Goal: Task Accomplishment & Management: Manage account settings

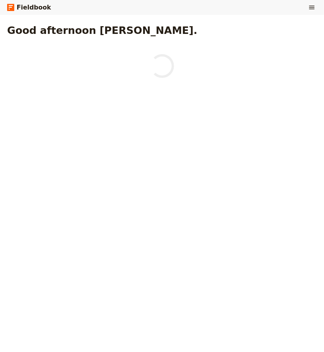
click at [310, 11] on button "​" at bounding box center [312, 7] width 10 height 10
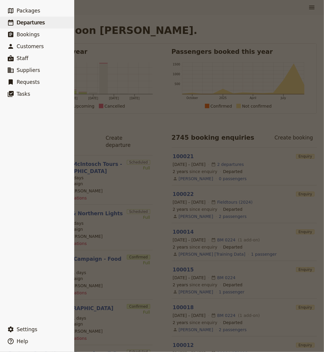
click at [40, 26] on link "​ Departures" at bounding box center [37, 23] width 74 height 12
select select "CREATED_AT"
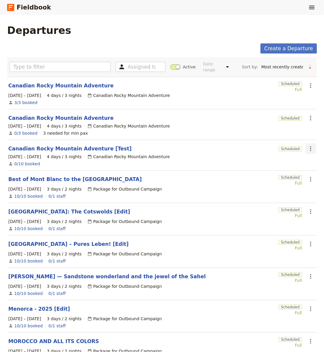
click at [308, 148] on icon "Actions" at bounding box center [310, 148] width 7 height 7
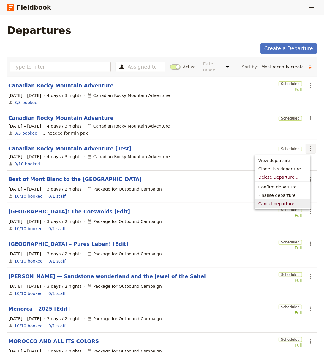
click at [278, 204] on span "Cancel departure" at bounding box center [277, 204] width 36 height 6
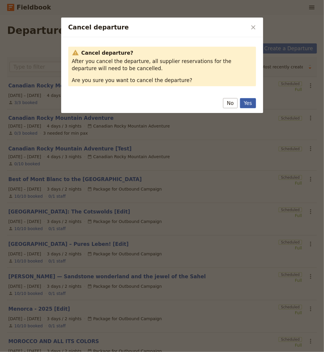
click at [245, 103] on button "Yes" at bounding box center [248, 103] width 16 height 10
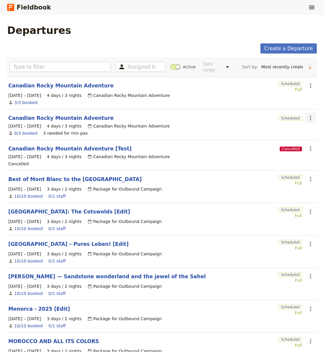
click at [307, 118] on icon "Actions" at bounding box center [310, 117] width 7 height 7
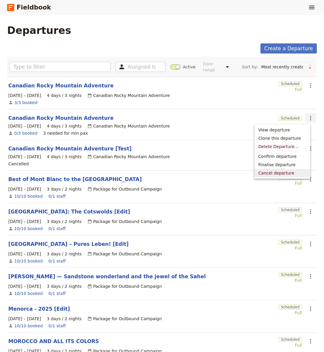
click at [287, 170] on span "Cancel departure" at bounding box center [277, 173] width 36 height 6
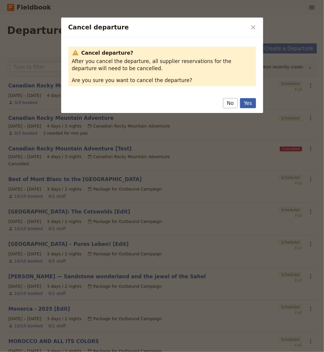
click at [253, 106] on button "Yes" at bounding box center [248, 103] width 16 height 10
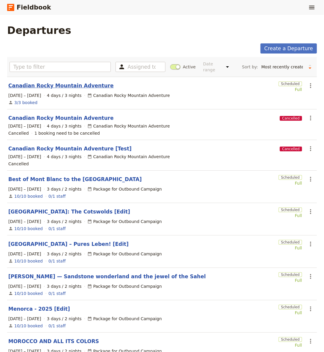
click at [67, 82] on link "Canadian Rocky Mountain Adventure" at bounding box center [61, 85] width 106 height 7
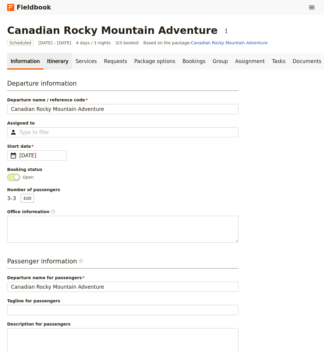
click at [43, 63] on link "Itinerary" at bounding box center [57, 61] width 29 height 17
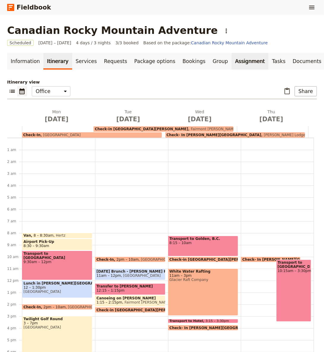
scroll to position [71, 0]
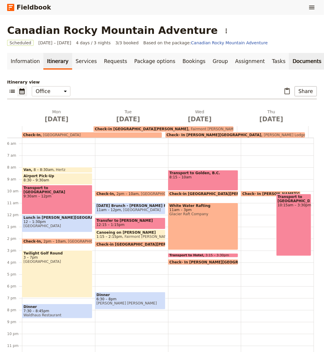
click at [289, 59] on link "Documents" at bounding box center [307, 61] width 36 height 17
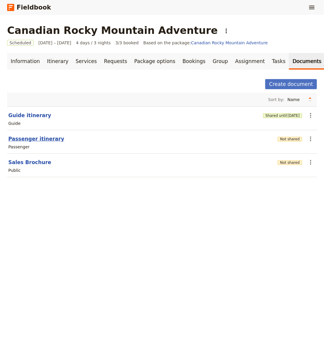
click at [30, 135] on button "Passenger itinerary" at bounding box center [36, 138] width 56 height 7
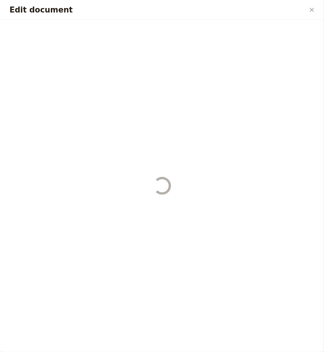
select select "PASSENGER"
select select "RUN_SHEET"
select select "DEFAULT"
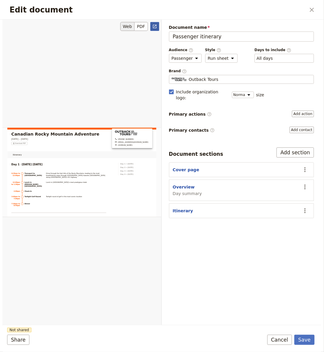
click at [156, 26] on icon "Open full preview" at bounding box center [154, 26] width 5 height 5
click at [311, 7] on icon "Close dialog" at bounding box center [311, 9] width 7 height 7
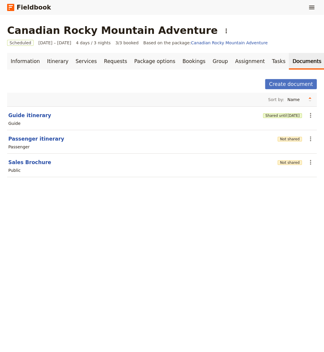
click at [306, 7] on div "Fieldbook ​" at bounding box center [162, 7] width 324 height 15
click at [314, 6] on icon "Show menu" at bounding box center [311, 8] width 5 height 4
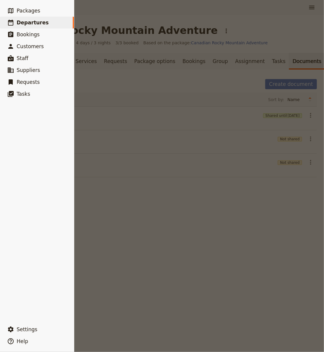
click at [50, 26] on link "​ Departures" at bounding box center [37, 23] width 74 height 12
select select "CREATED_AT"
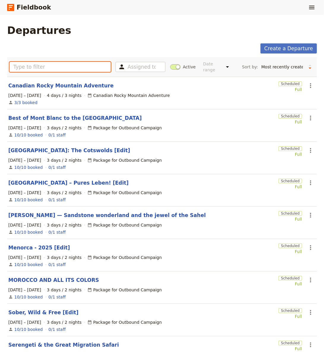
click at [78, 68] on input "text" at bounding box center [60, 67] width 101 height 10
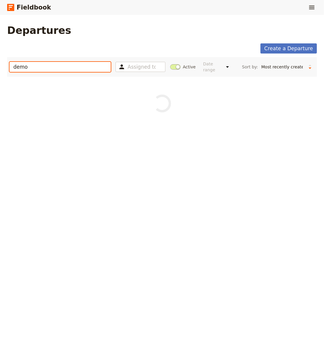
type input "demo"
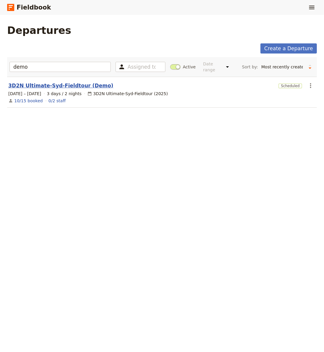
click at [69, 82] on link "3D2N Ultimate-Syd-Fieldtour (Demo)" at bounding box center [60, 85] width 105 height 7
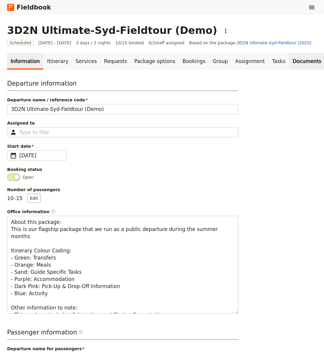
click at [289, 66] on link "Documents" at bounding box center [307, 61] width 36 height 17
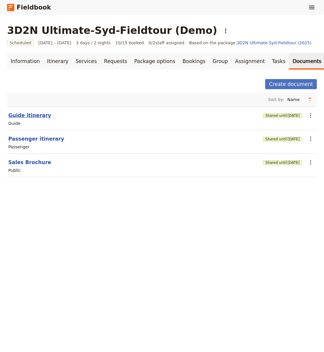
click at [33, 113] on button "Guide itinerary" at bounding box center [29, 115] width 43 height 7
select select "STAFF"
select select "RUN_SHEET"
select select "DEFAULT"
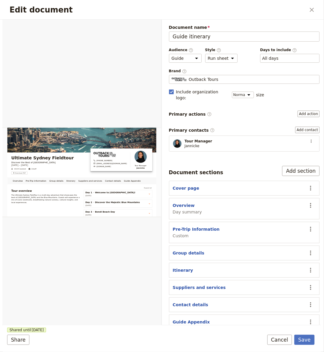
click at [306, 7] on div "Edit document ​" at bounding box center [161, 10] width 319 height 20
drag, startPoint x: 308, startPoint y: 7, endPoint x: 306, endPoint y: 11, distance: 4.1
click at [308, 7] on button "​" at bounding box center [312, 10] width 10 height 10
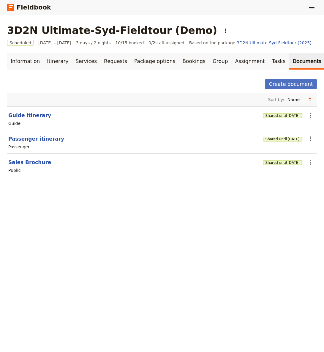
click at [29, 138] on button "Passenger itinerary" at bounding box center [36, 138] width 56 height 7
select select "PASSENGER"
select select "RUN_SHEET"
select select "DEFAULT"
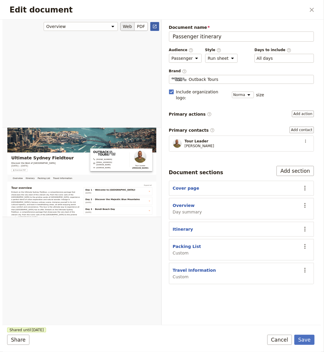
click at [158, 27] on link "​" at bounding box center [154, 26] width 9 height 9
click at [313, 9] on icon "Close dialog" at bounding box center [312, 10] width 4 height 4
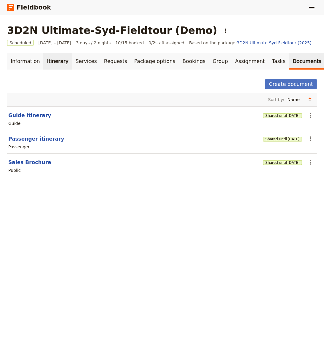
click at [52, 61] on link "Itinerary" at bounding box center [57, 61] width 29 height 17
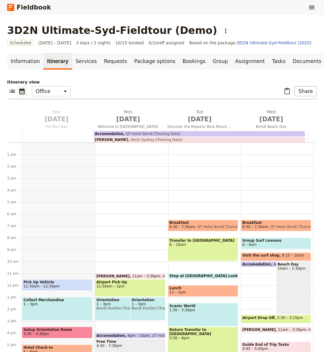
scroll to position [71, 0]
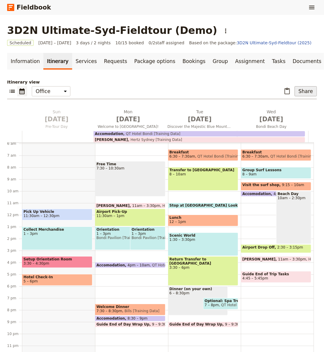
click at [301, 92] on button "Share" at bounding box center [306, 91] width 22 height 10
click at [291, 109] on span "Passenger itinerary" at bounding box center [288, 112] width 40 height 6
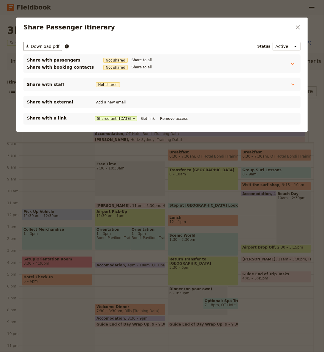
scroll to position [0, 0]
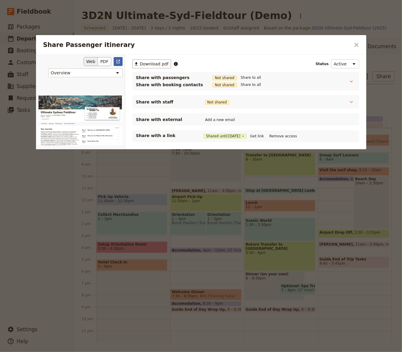
click at [119, 61] on icon "Open full preview" at bounding box center [118, 61] width 5 height 5
click at [324, 47] on icon "Close dialog" at bounding box center [355, 44] width 7 height 7
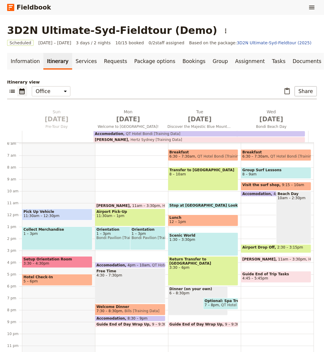
click at [121, 164] on div "[PERSON_NAME] 11am – 3:30pm Hertz [GEOGRAPHIC_DATA] [Training Data] Airport Pic…" at bounding box center [131, 214] width 73 height 285
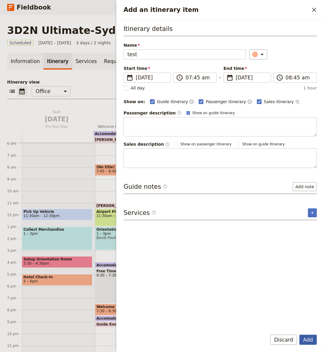
type input "test"
click at [311, 344] on button "Add" at bounding box center [309, 340] width 18 height 10
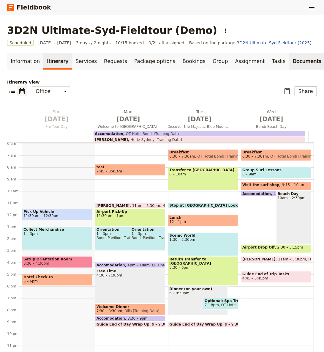
click at [289, 63] on link "Documents" at bounding box center [307, 61] width 36 height 17
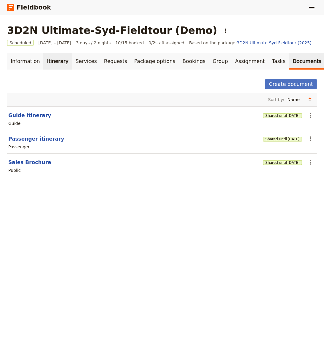
click at [48, 62] on link "Itinerary" at bounding box center [57, 61] width 29 height 17
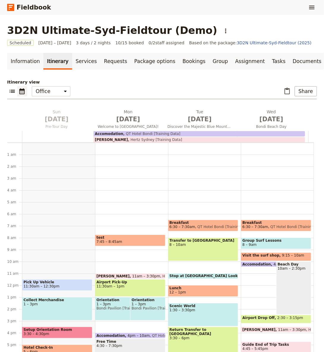
scroll to position [71, 0]
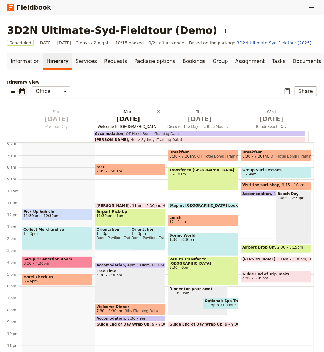
click at [125, 119] on span "[DATE]" at bounding box center [128, 119] width 64 height 9
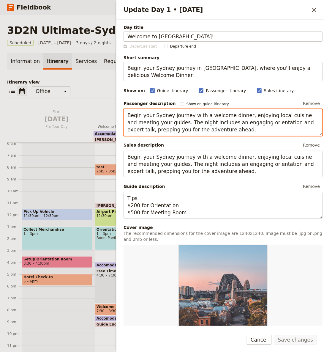
click at [227, 127] on textarea "Begin your Sydney journey with a welcome dinner, enjoying local cuisine and mee…" at bounding box center [223, 122] width 199 height 26
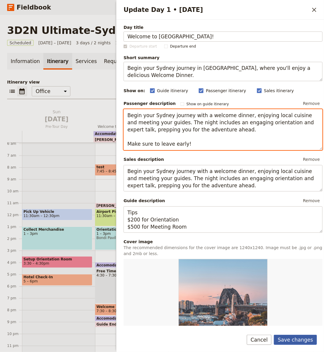
type textarea "Begin your Sydney journey with a welcome dinner, enjoying local cuisine and mee…"
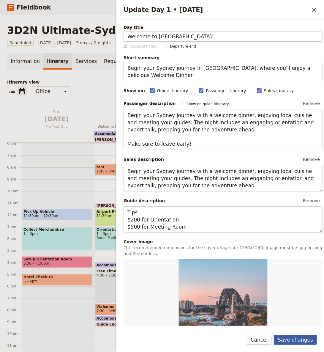
click at [308, 341] on button "Save changes" at bounding box center [295, 340] width 43 height 10
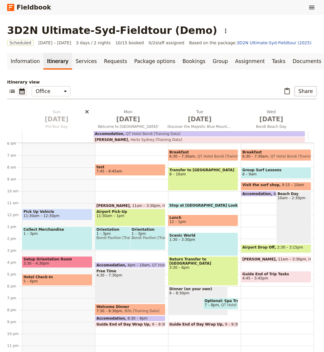
click at [84, 110] on icon "Delete Sun Apr 5" at bounding box center [87, 112] width 6 height 6
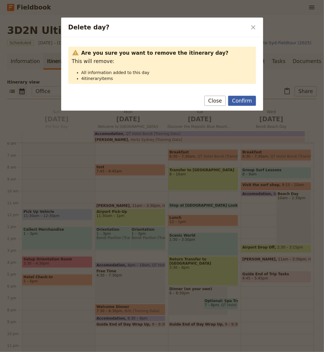
click at [249, 102] on button "Confirm" at bounding box center [242, 101] width 28 height 10
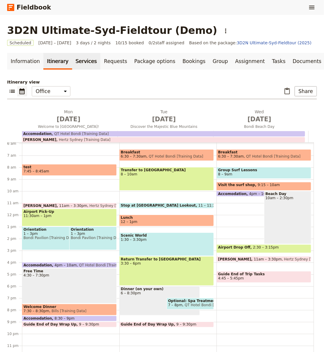
click at [87, 56] on link "Services" at bounding box center [86, 61] width 29 height 17
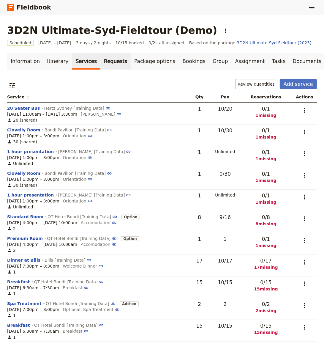
click at [100, 59] on link "Requests" at bounding box center [115, 61] width 30 height 17
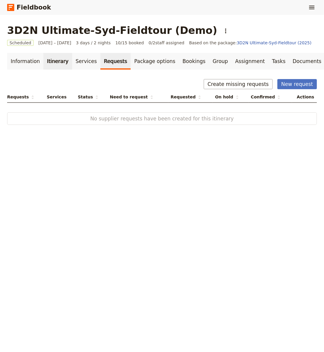
click at [49, 62] on link "Itinerary" at bounding box center [57, 61] width 29 height 17
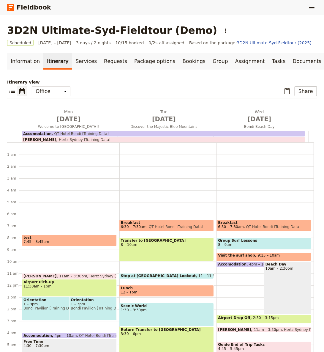
scroll to position [71, 0]
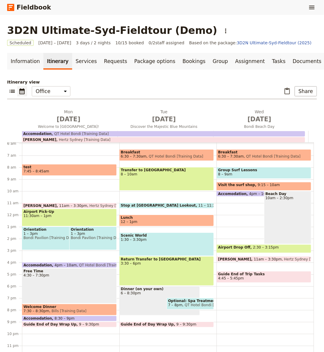
click at [85, 166] on span "test" at bounding box center [69, 167] width 92 height 4
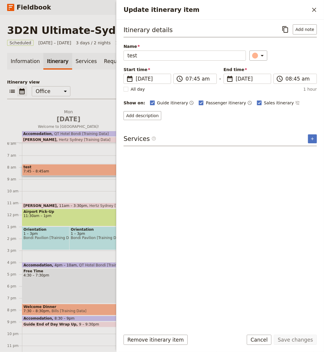
click at [165, 345] on div "Remove itinerary item Save changes Cancel" at bounding box center [221, 343] width 208 height 17
click at [165, 341] on button "Remove itinerary item" at bounding box center [156, 340] width 64 height 10
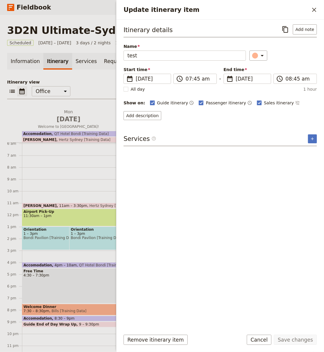
click at [308, 8] on icon "Show menu" at bounding box center [311, 7] width 7 height 7
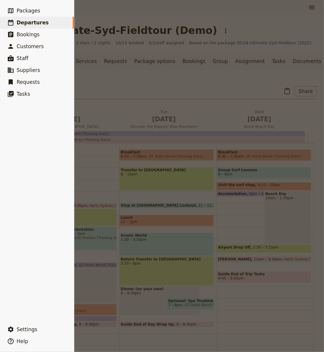
click at [311, 8] on div at bounding box center [162, 176] width 324 height 352
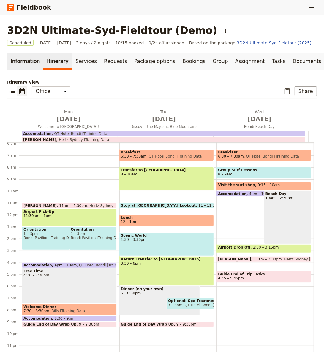
click at [26, 64] on link "Information" at bounding box center [25, 61] width 36 height 17
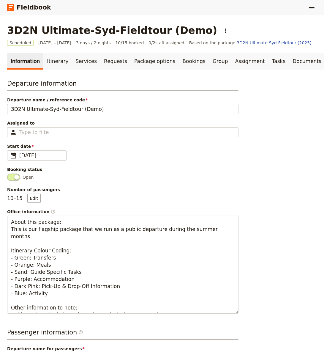
click at [55, 69] on div "Information Itinerary Services Requests Package options Bookings Group Assignme…" at bounding box center [162, 339] width 310 height 572
click at [53, 63] on link "Itinerary" at bounding box center [57, 61] width 29 height 17
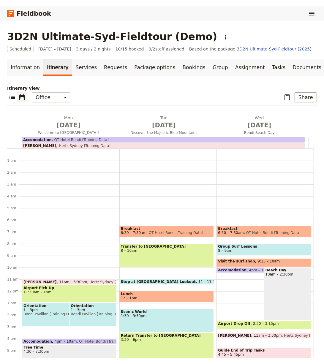
scroll to position [71, 0]
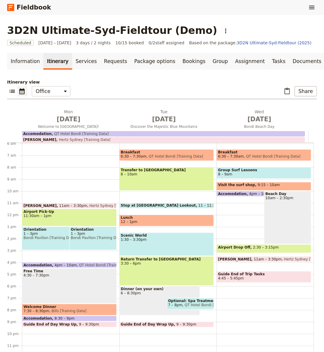
click at [53, 157] on div "[PERSON_NAME] 11am – 3:30pm Hertz [GEOGRAPHIC_DATA] [Training Data] Airport Pic…" at bounding box center [70, 214] width 97 height 285
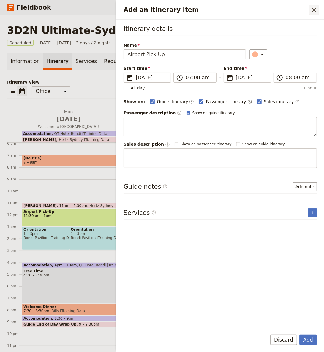
type input "Airport Pick Up"
click at [317, 10] on icon "Close drawer" at bounding box center [314, 9] width 7 height 7
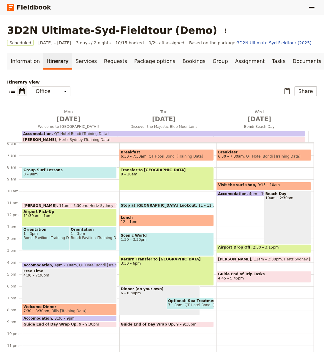
click at [49, 173] on span "8 – 9am" at bounding box center [69, 174] width 92 height 4
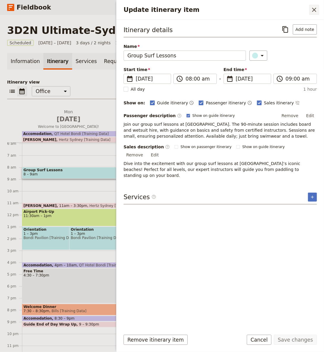
click at [313, 12] on icon "Close drawer" at bounding box center [314, 9] width 7 height 7
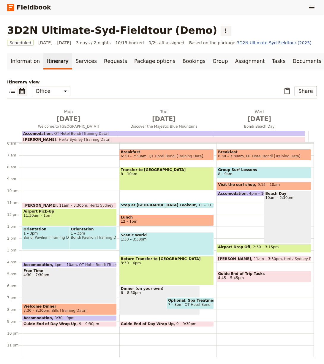
click at [222, 29] on icon "Actions" at bounding box center [225, 30] width 7 height 7
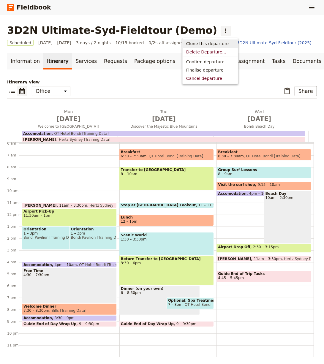
click at [216, 45] on span "Clone this departure" at bounding box center [207, 44] width 43 height 6
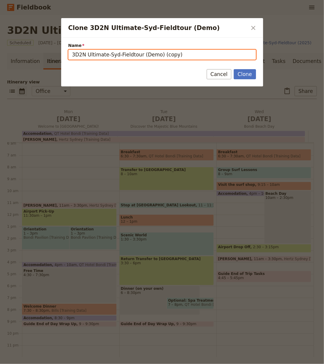
click at [100, 55] on input "3D2N Ultimate-Syd-Fieldtour (Demo) (copy)" at bounding box center [162, 55] width 188 height 10
click at [87, 56] on input "3D2N Ultimate-Syd-Fieldtour (Demo) (copy)" at bounding box center [162, 55] width 188 height 10
type input "Fieldbook"
click at [234, 69] on button "Clone" at bounding box center [245, 74] width 22 height 10
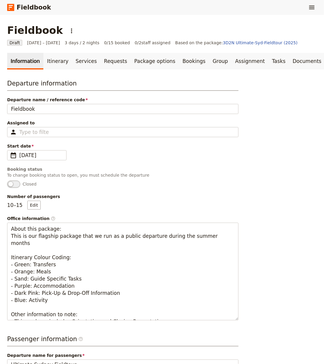
scroll to position [237, 0]
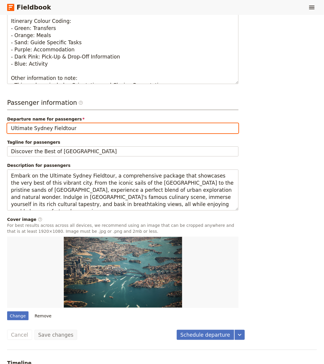
click at [96, 126] on input "Ultimate Sydney Fieldtour" at bounding box center [123, 128] width 232 height 10
type input "Digit"
type input "Digital Guestbook - Ultimate Sydney Fieldtour"
click at [34, 330] on button "Save changes" at bounding box center [55, 335] width 43 height 10
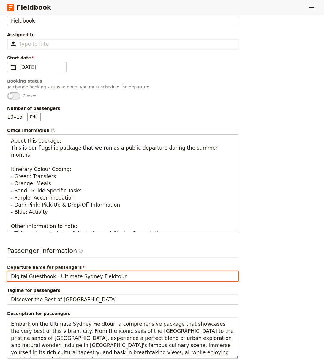
scroll to position [0, 0]
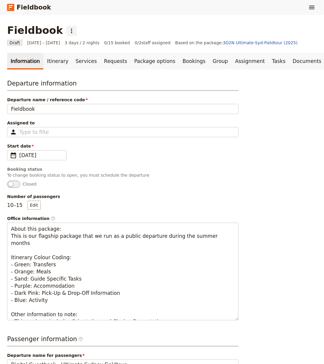
click at [67, 34] on button "​" at bounding box center [72, 31] width 10 height 10
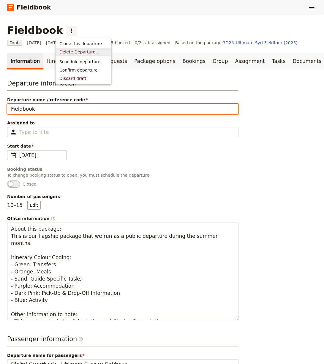
click at [41, 112] on input "Fieldbook" at bounding box center [123, 109] width 232 height 10
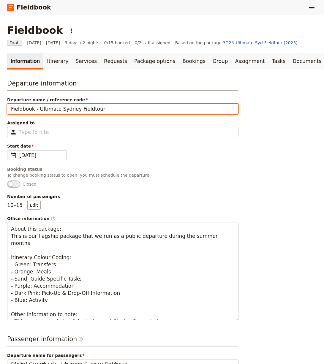
type input "Fieldbook - Ultimate Sydney Fieldtour"
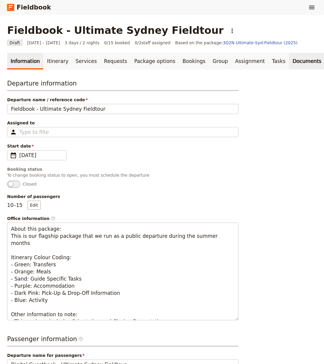
click at [289, 62] on link "Documents" at bounding box center [307, 61] width 36 height 17
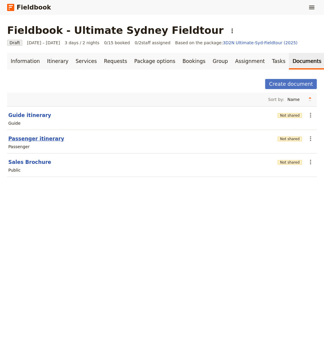
click at [39, 140] on button "Passenger itinerary" at bounding box center [36, 138] width 56 height 7
select select "PASSENGER"
select select "RUN_SHEET"
select select "DEFAULT"
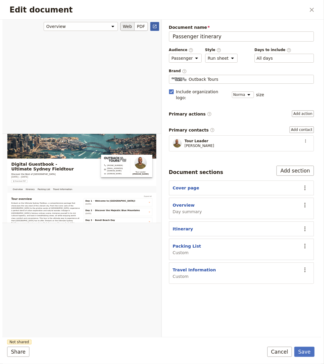
click at [153, 28] on icon "Open full preview" at bounding box center [154, 26] width 5 height 5
click at [312, 8] on icon "Close dialog" at bounding box center [311, 9] width 7 height 7
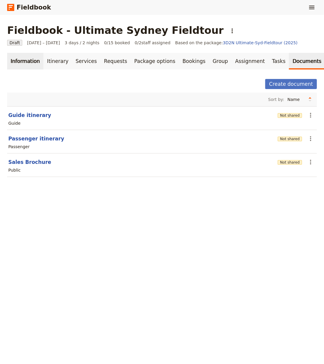
click at [13, 62] on link "Information" at bounding box center [25, 61] width 36 height 17
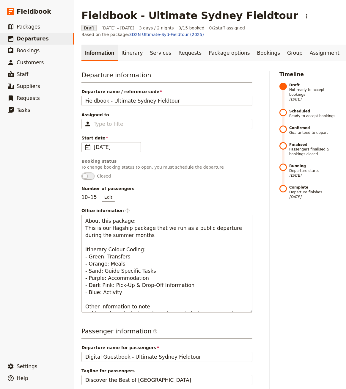
click at [268, 223] on div "Departure information Departure name / reference code Fieldbook - Ultimate Sydn…" at bounding box center [209, 323] width 257 height 504
click at [74, 10] on icon "Hide menu" at bounding box center [74, 11] width 5 height 5
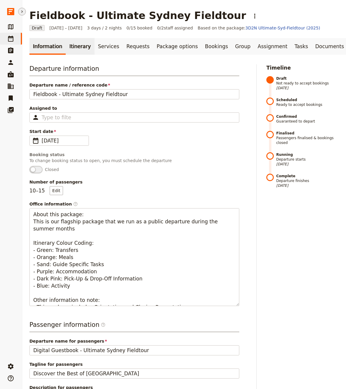
click at [66, 44] on link "Itinerary" at bounding box center [80, 46] width 29 height 17
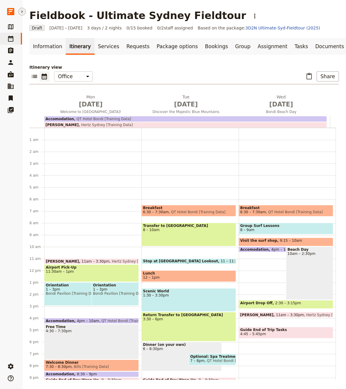
scroll to position [33, 0]
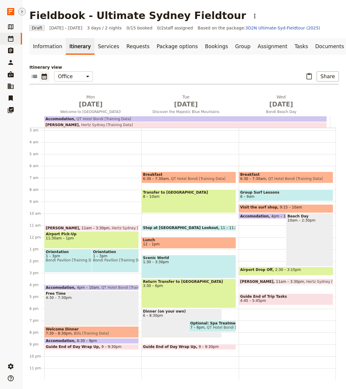
click at [102, 259] on span "Bondi Pavilion [Training Data], [PERSON_NAME] [Training Data]" at bounding box center [115, 260] width 44 height 4
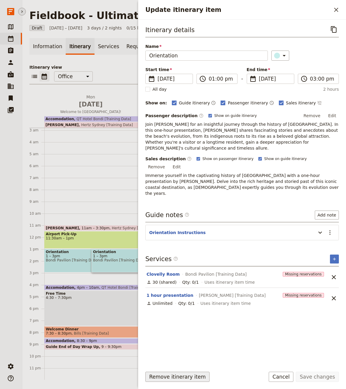
click at [173, 352] on button "Remove itinerary item" at bounding box center [177, 377] width 64 height 10
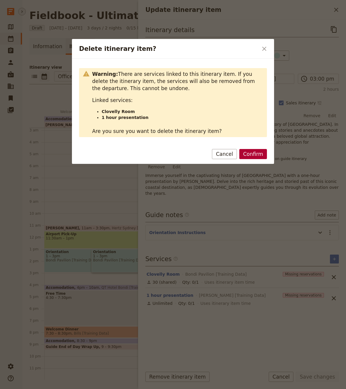
click at [248, 155] on button "Confirm" at bounding box center [253, 154] width 28 height 10
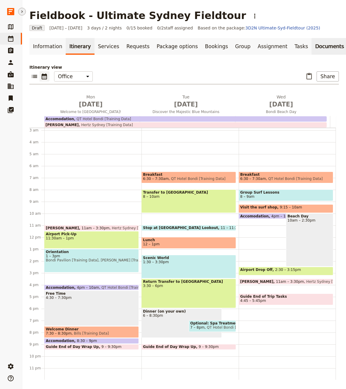
click at [311, 39] on link "Documents" at bounding box center [329, 46] width 36 height 17
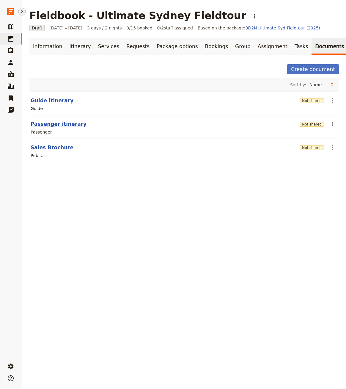
click at [66, 124] on button "Passenger itinerary" at bounding box center [59, 123] width 56 height 7
select select "PASSENGER"
select select "RUN_SHEET"
select select "DEFAULT"
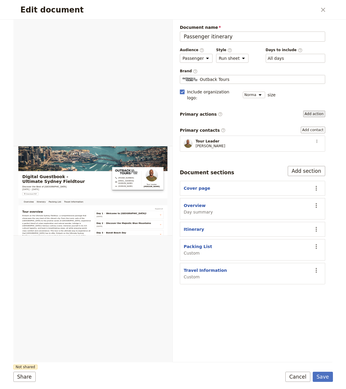
click at [318, 111] on button "Add action" at bounding box center [314, 114] width 22 height 7
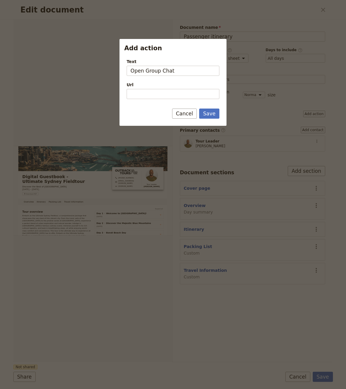
type input "Open Group Chat"
type input "[URL][DOMAIN_NAME]"
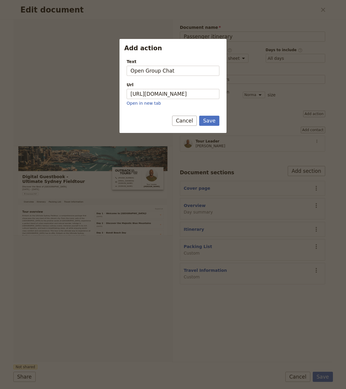
click at [209, 111] on form "Text Open Group Chat Url [URL][DOMAIN_NAME] Open in new tab Save Cancel" at bounding box center [172, 93] width 107 height 79
click at [214, 122] on button "Save" at bounding box center [209, 121] width 20 height 10
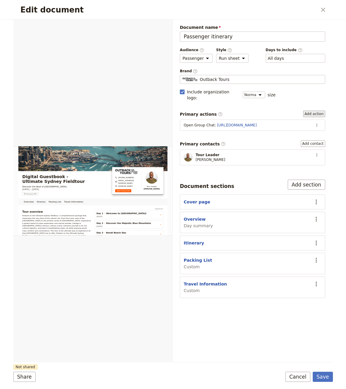
click at [313, 111] on button "Add action" at bounding box center [314, 114] width 22 height 7
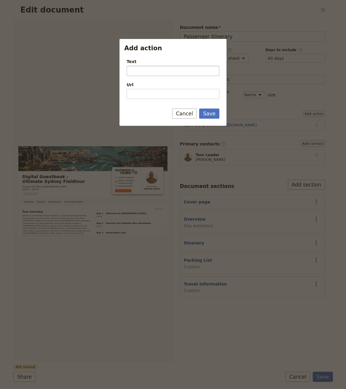
type input "O"
type input "U"
type input "Feedback Form"
type input "[URL][DOMAIN_NAME]"
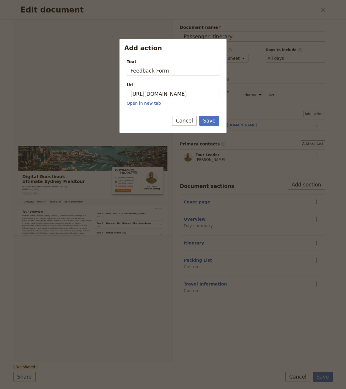
click at [206, 114] on form "Text Feedback Form Url [URL][DOMAIN_NAME] Open in new tab Save Cancel" at bounding box center [172, 93] width 107 height 79
click at [211, 120] on button "Save" at bounding box center [209, 121] width 20 height 10
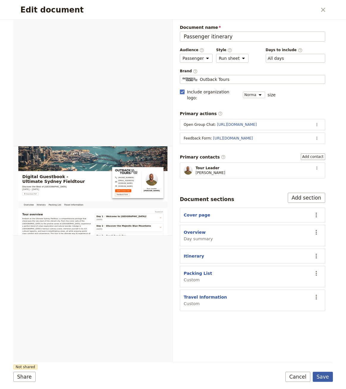
click at [324, 352] on button "Save" at bounding box center [323, 377] width 20 height 10
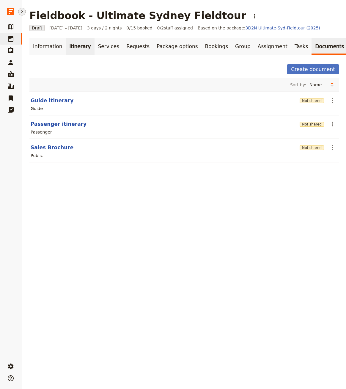
click at [75, 45] on link "Itinerary" at bounding box center [80, 46] width 29 height 17
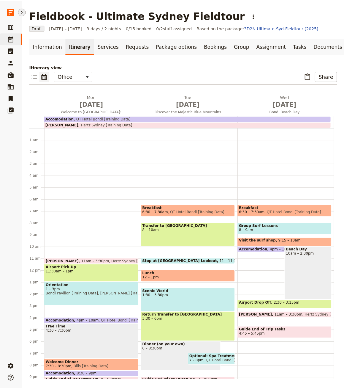
scroll to position [33, 0]
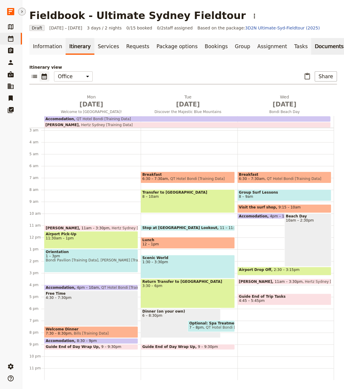
click at [311, 48] on link "Documents" at bounding box center [329, 46] width 36 height 17
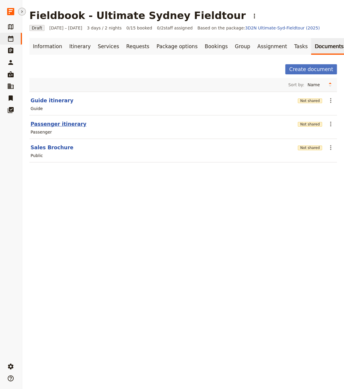
click at [63, 123] on button "Passenger itinerary" at bounding box center [59, 123] width 56 height 7
select select "PASSENGER"
select select "RUN_SHEET"
select select "DEFAULT"
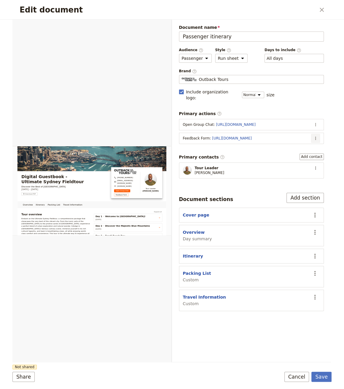
click at [316, 137] on icon "Actions" at bounding box center [316, 138] width 1 height 3
click at [287, 142] on span "Edit action" at bounding box center [279, 143] width 22 height 6
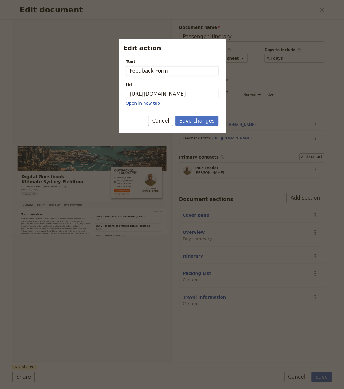
click at [174, 71] on input "Feedback Form" at bounding box center [172, 71] width 93 height 10
type input "S"
type input "R"
type input "M"
click at [169, 120] on button "Cancel" at bounding box center [160, 121] width 25 height 10
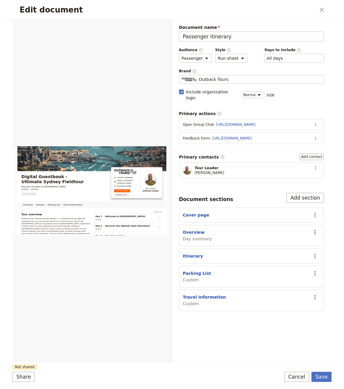
click at [314, 133] on section "Feedback Form : [URL][DOMAIN_NAME] ​" at bounding box center [251, 138] width 145 height 11
click at [317, 136] on icon "Actions" at bounding box center [316, 138] width 5 height 5
click at [297, 152] on span "Remove action" at bounding box center [292, 152] width 48 height 6
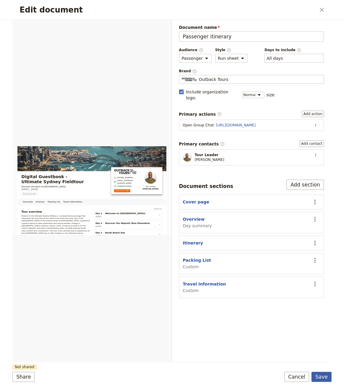
click at [324, 352] on button "Save" at bounding box center [322, 377] width 20 height 10
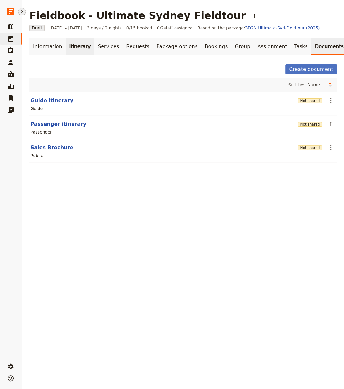
click at [83, 47] on link "Itinerary" at bounding box center [80, 46] width 29 height 17
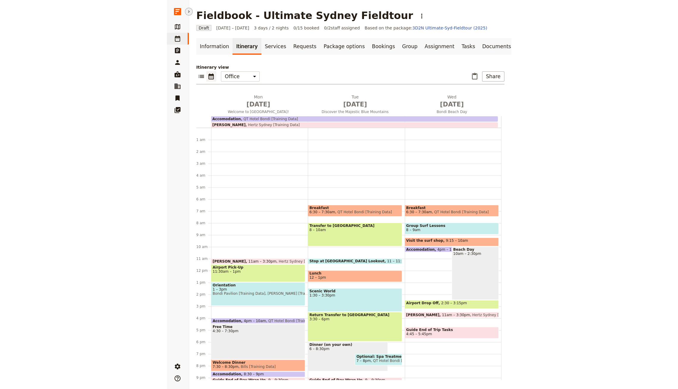
scroll to position [33, 0]
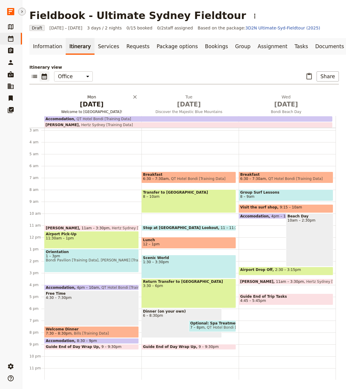
click at [89, 104] on span "[DATE]" at bounding box center [92, 104] width 90 height 9
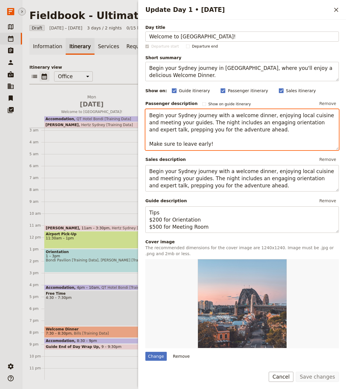
drag, startPoint x: 230, startPoint y: 144, endPoint x: 139, endPoint y: 135, distance: 91.9
click at [139, 135] on div "Day title Welcome to [GEOGRAPHIC_DATA]! Departure start Departure end Short sum…" at bounding box center [242, 191] width 208 height 343
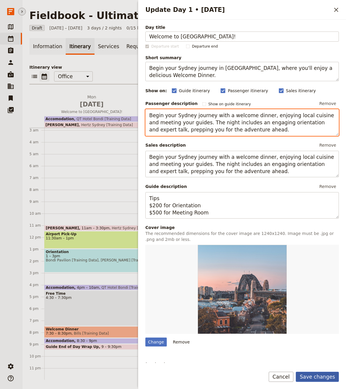
type textarea "Begin your Sydney journey with a welcome dinner, enjoying local cuisine and mee…"
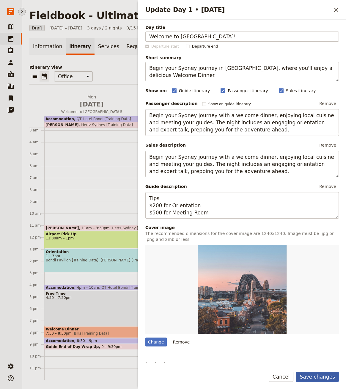
click at [324, 352] on button "Save changes" at bounding box center [317, 377] width 43 height 10
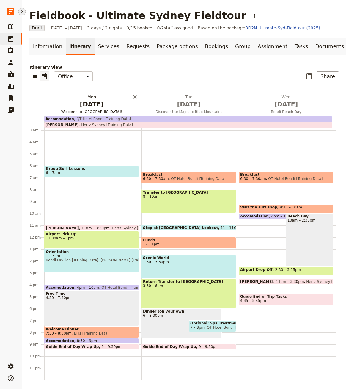
click at [92, 103] on span "[DATE]" at bounding box center [92, 104] width 90 height 9
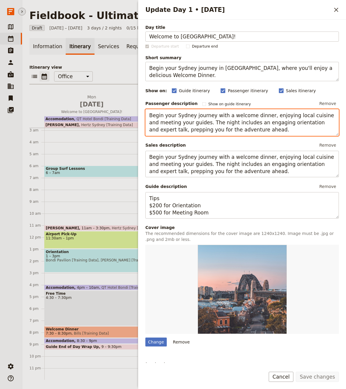
click at [238, 132] on textarea "Begin your Sydney journey with a welcome dinner, enjoying local cuisine and mee…" at bounding box center [241, 122] width 193 height 26
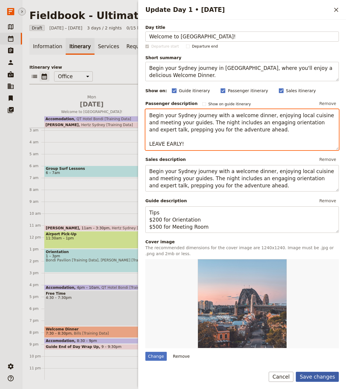
type textarea "Begin your Sydney journey with a welcome dinner, enjoying local cuisine and mee…"
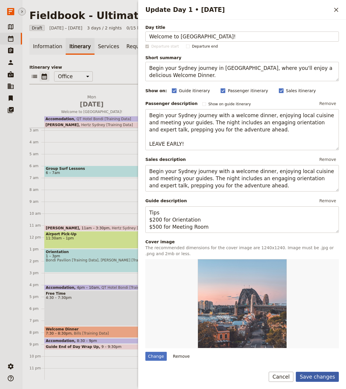
click at [319, 352] on button "Save changes" at bounding box center [317, 377] width 43 height 10
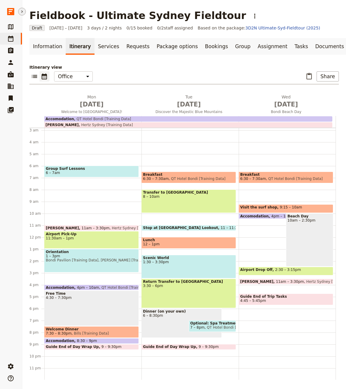
click at [89, 190] on div "Group Surf Lessons 6 – 7am Van Rental 11am – 3:30pm Hertz [GEOGRAPHIC_DATA] [Tr…" at bounding box center [92, 237] width 97 height 285
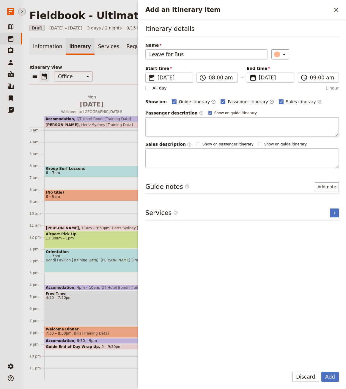
type input "Leave for Bus"
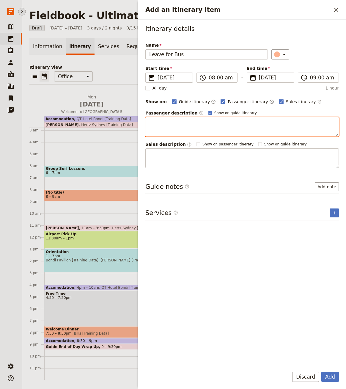
click at [188, 132] on textarea "Add an itinerary item" at bounding box center [241, 126] width 193 height 19
type textarea "Leave for the bus"
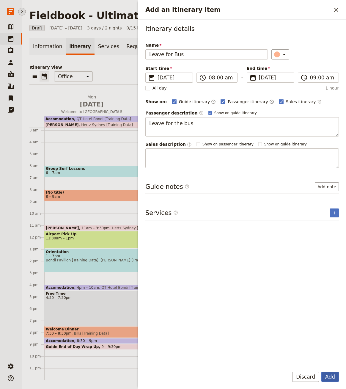
click at [324, 352] on button "Add" at bounding box center [330, 377] width 18 height 10
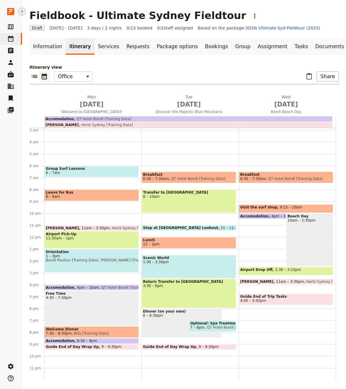
click at [105, 169] on span "Group Surf Lessons" at bounding box center [92, 168] width 92 height 4
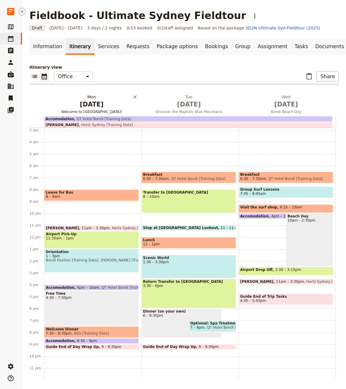
click at [106, 111] on span "Welcome to [GEOGRAPHIC_DATA]!" at bounding box center [91, 111] width 95 height 5
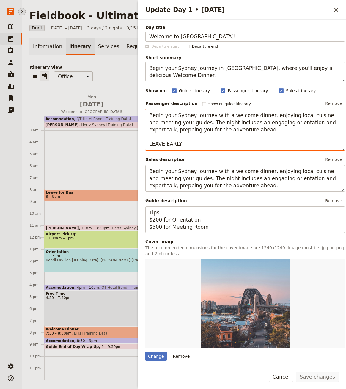
drag, startPoint x: 185, startPoint y: 145, endPoint x: 95, endPoint y: 141, distance: 89.9
click at [95, 141] on div "Fieldbook - Ultimate Sydney Fieldtour ​ Draft [DATE] – [DATE] 3 days / 2 nights…" at bounding box center [184, 194] width 324 height 389
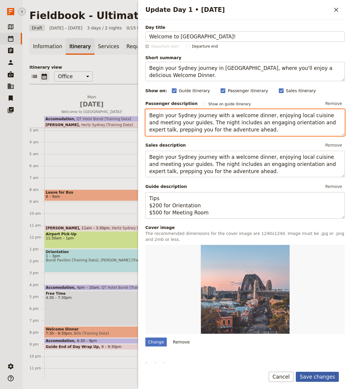
type textarea "Begin your Sydney journey with a welcome dinner, enjoying local cuisine and mee…"
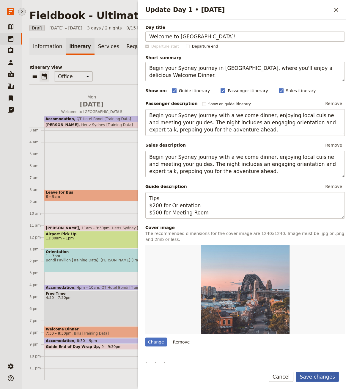
click at [324, 352] on button "Save changes" at bounding box center [317, 377] width 43 height 10
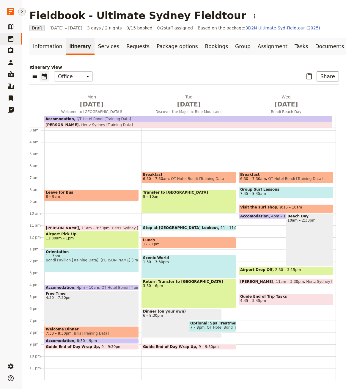
click at [84, 194] on span "8 – 9am" at bounding box center [92, 196] width 92 height 4
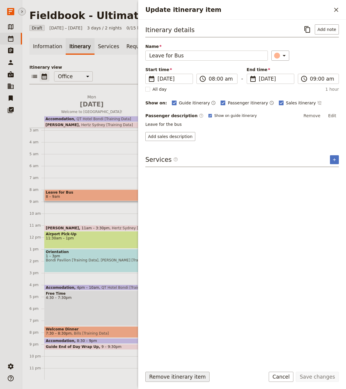
click at [185, 352] on button "Remove itinerary item" at bounding box center [177, 377] width 64 height 10
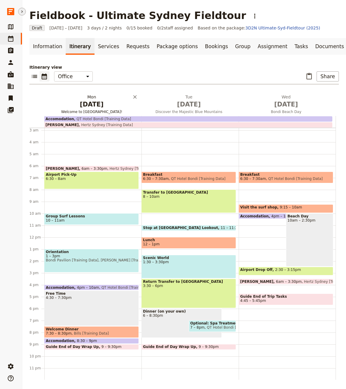
click at [89, 102] on span "[DATE]" at bounding box center [92, 104] width 90 height 9
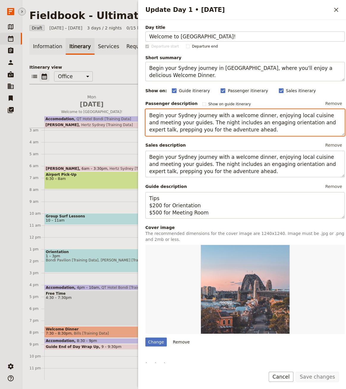
click at [258, 131] on textarea "Begin your Sydney journey with a welcome dinner, enjoying local cuisine and mee…" at bounding box center [244, 122] width 199 height 26
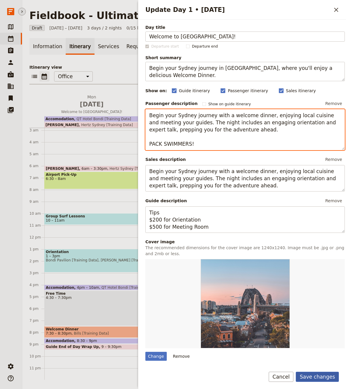
type textarea "Begin your Sydney journey with a welcome dinner, enjoying local cuisine and mee…"
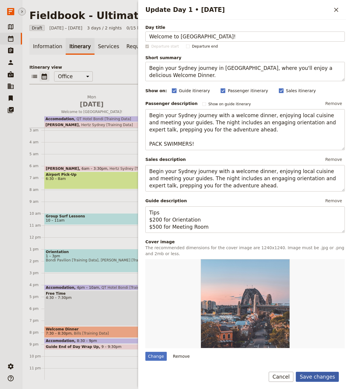
click at [319, 352] on button "Save changes" at bounding box center [317, 377] width 43 height 10
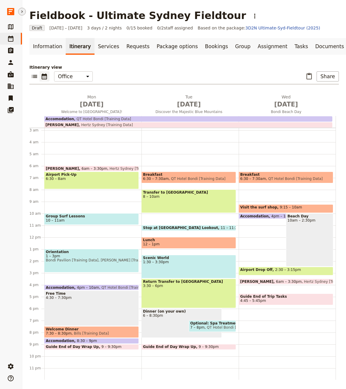
click at [113, 227] on div "Van Rental 6am – 3:30pm Hertz [GEOGRAPHIC_DATA] [Training Data] Airport Pick-Up…" at bounding box center [92, 237] width 97 height 285
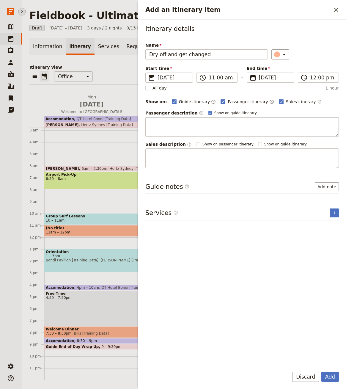
type input "Dry off and get changed"
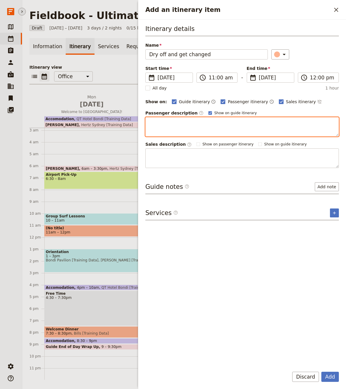
click at [178, 125] on textarea "Add an itinerary item" at bounding box center [241, 126] width 193 height 19
type textarea "Towels are provided near the beach"
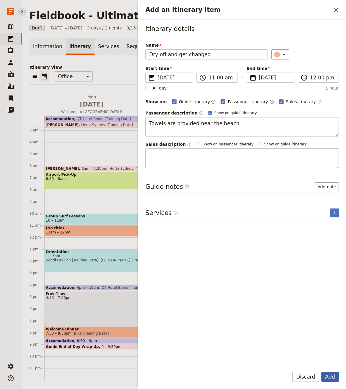
click at [324, 352] on button "Add" at bounding box center [330, 377] width 18 height 10
